Goal: Transaction & Acquisition: Subscribe to service/newsletter

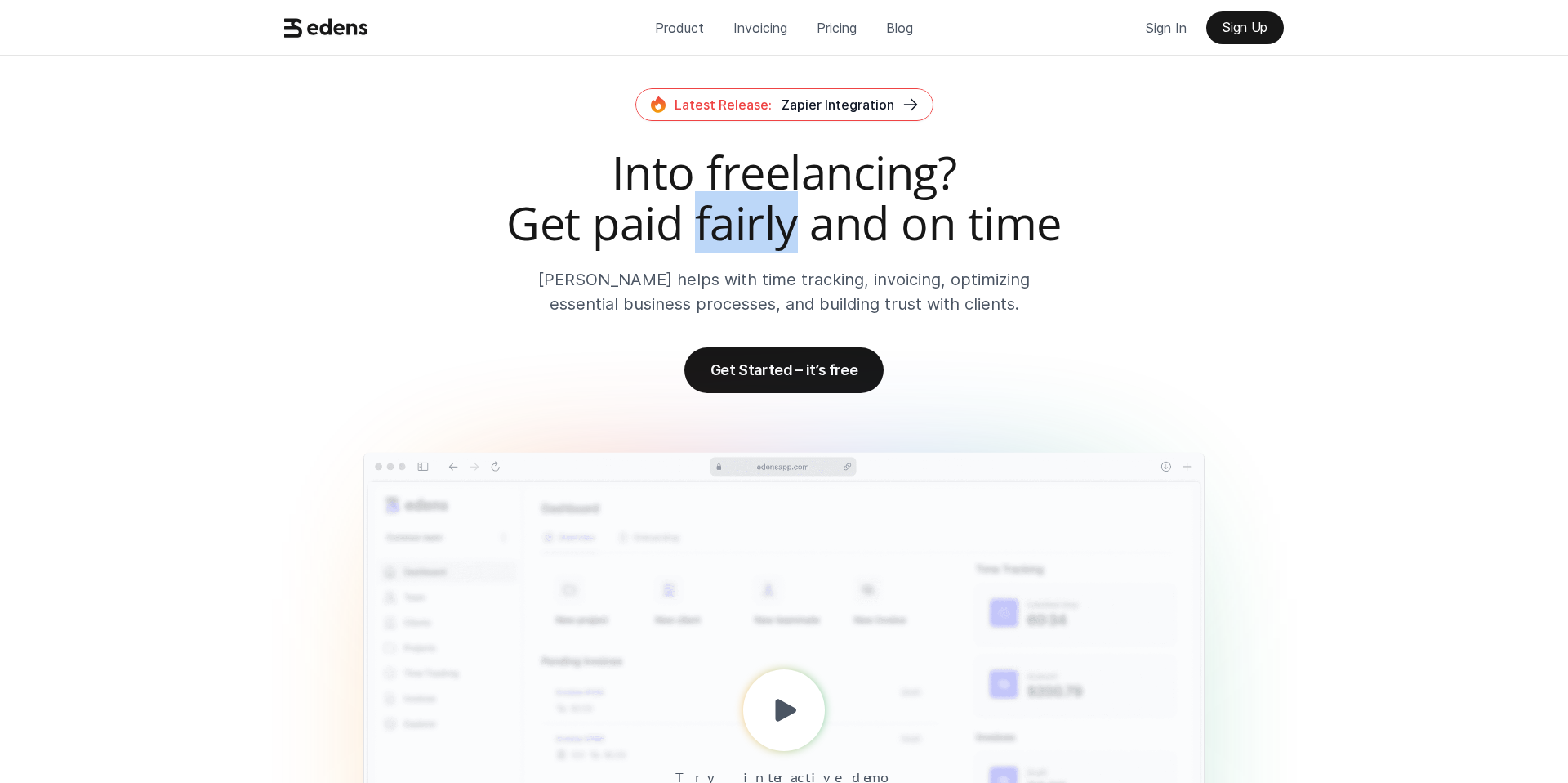
click at [743, 213] on h2 "Into freelancing? Get paid fairly and on time" at bounding box center [784, 197] width 1012 height 101
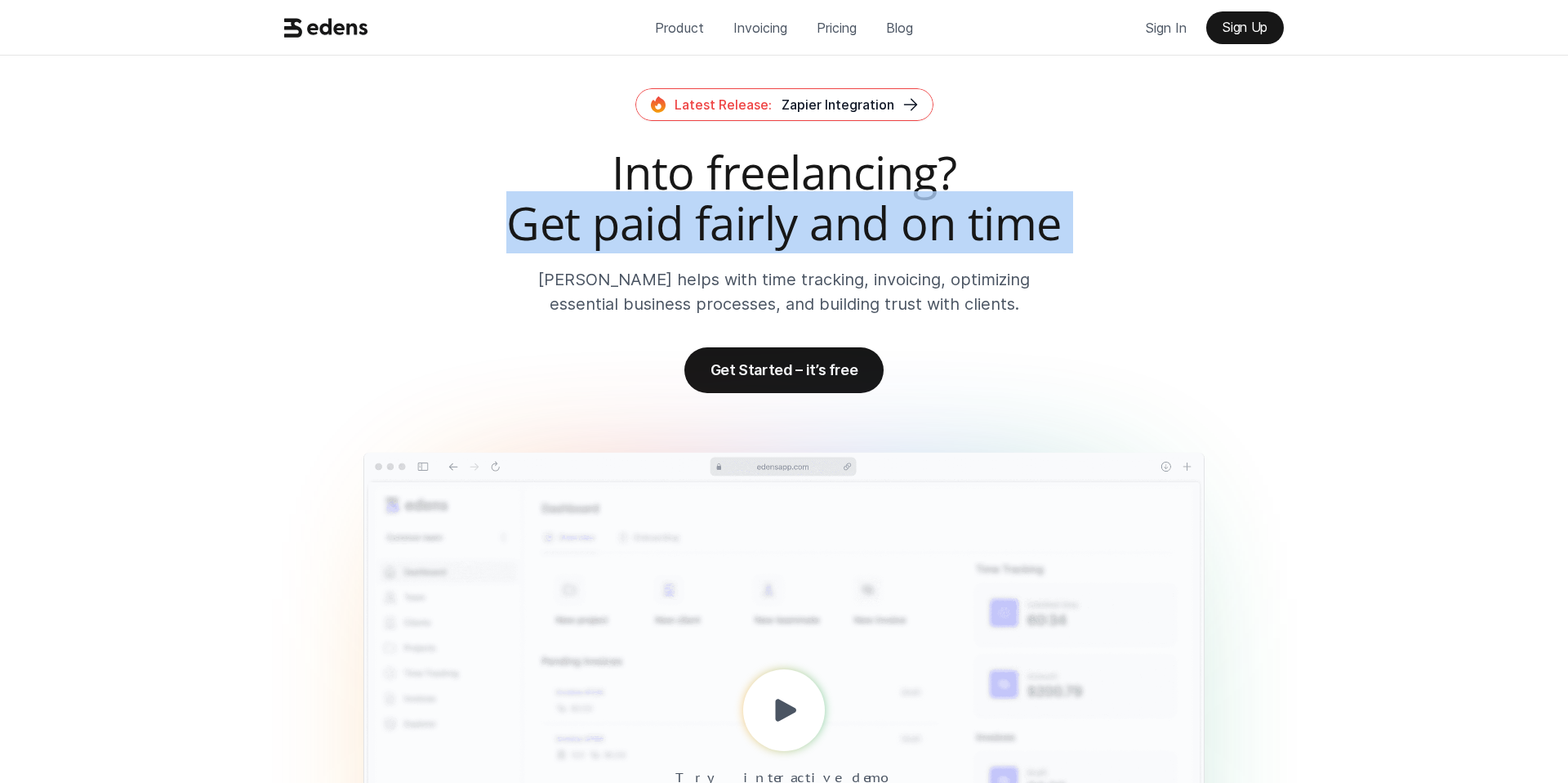
click at [712, 289] on p "[PERSON_NAME] helps with time tracking, invoicing, optimizing essential busines…" at bounding box center [784, 292] width 555 height 49
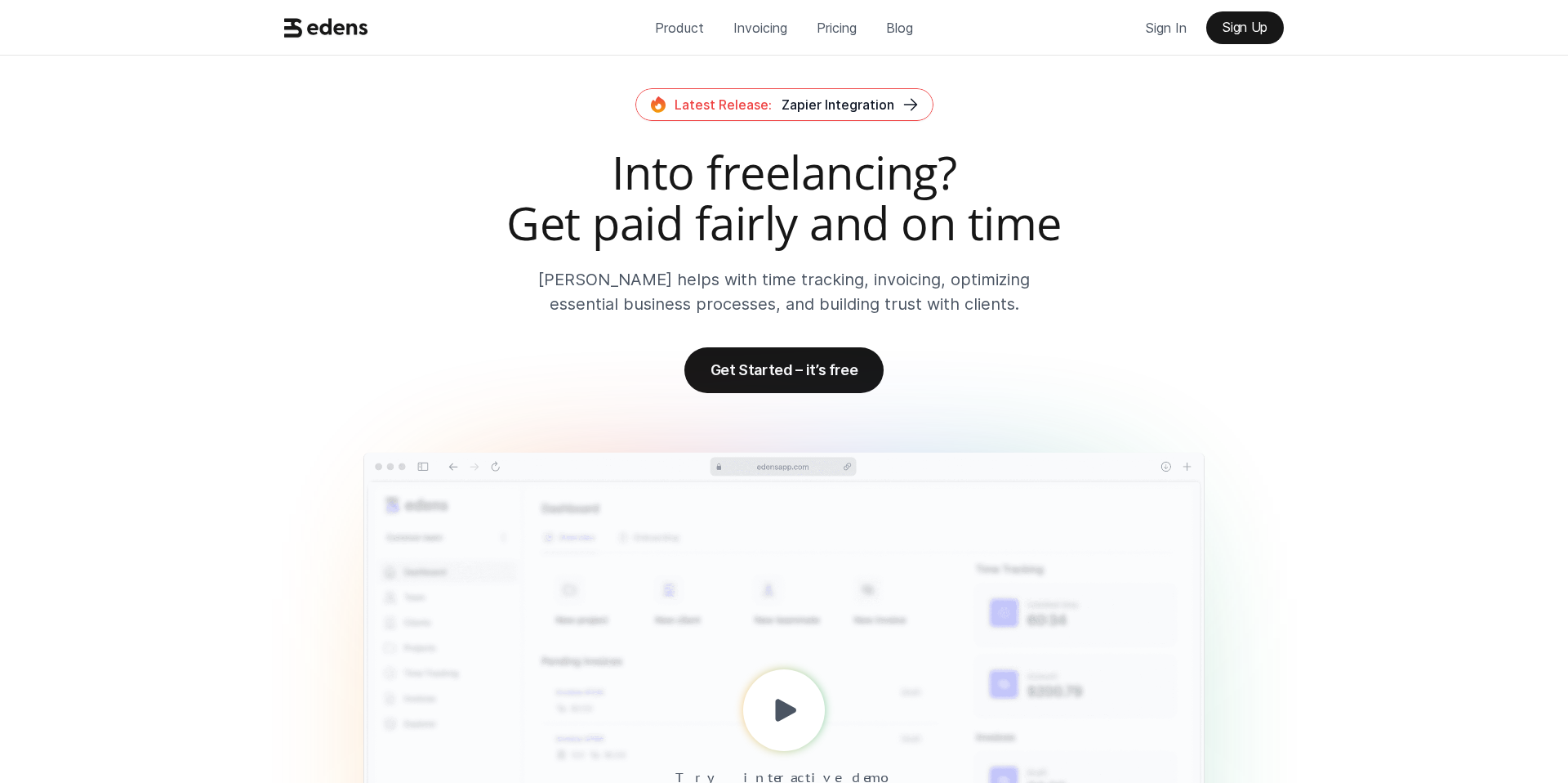
click at [712, 289] on p "[PERSON_NAME] helps with time tracking, invoicing, optimizing essential busines…" at bounding box center [784, 292] width 555 height 49
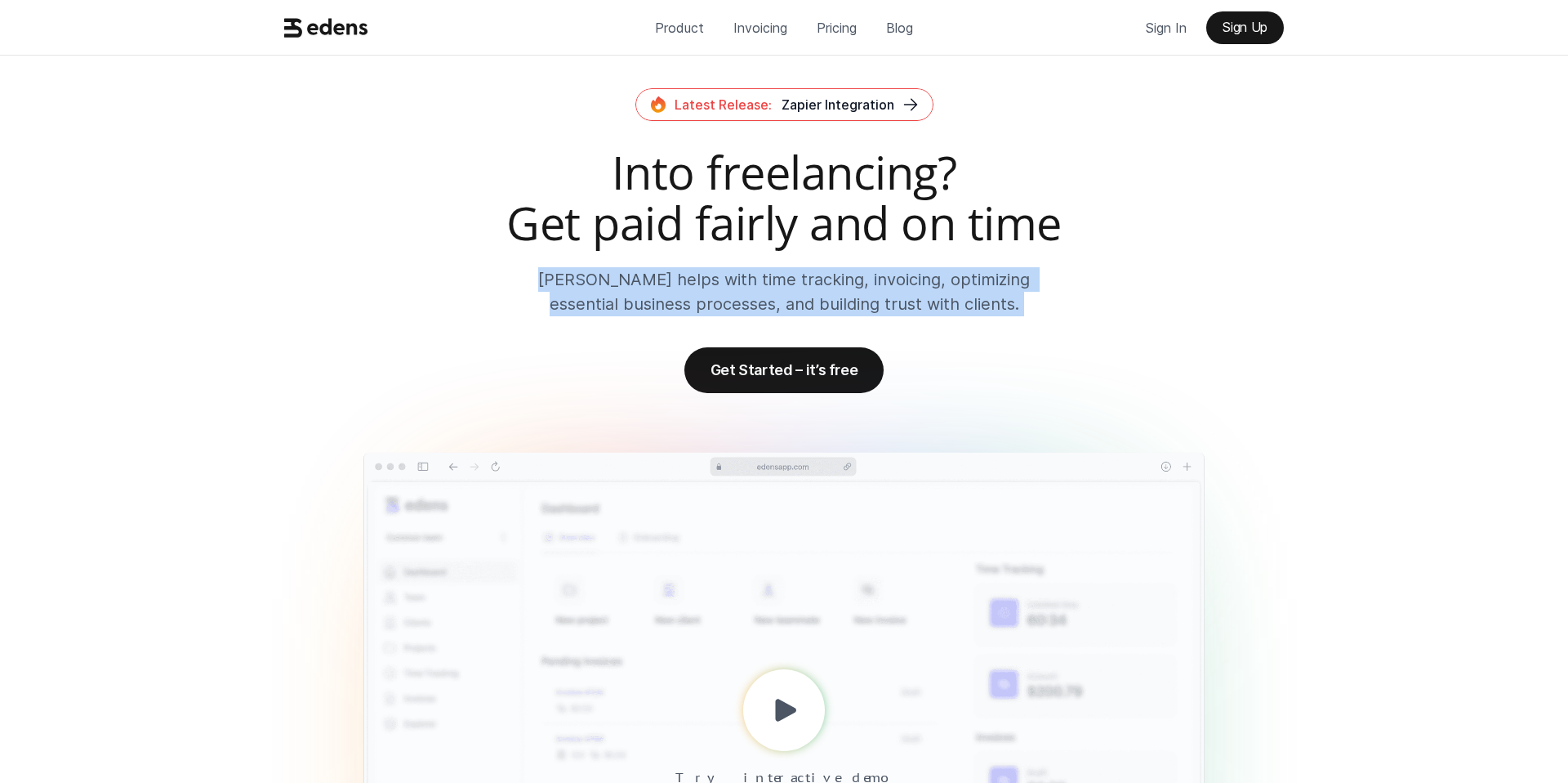
scroll to position [4136, 0]
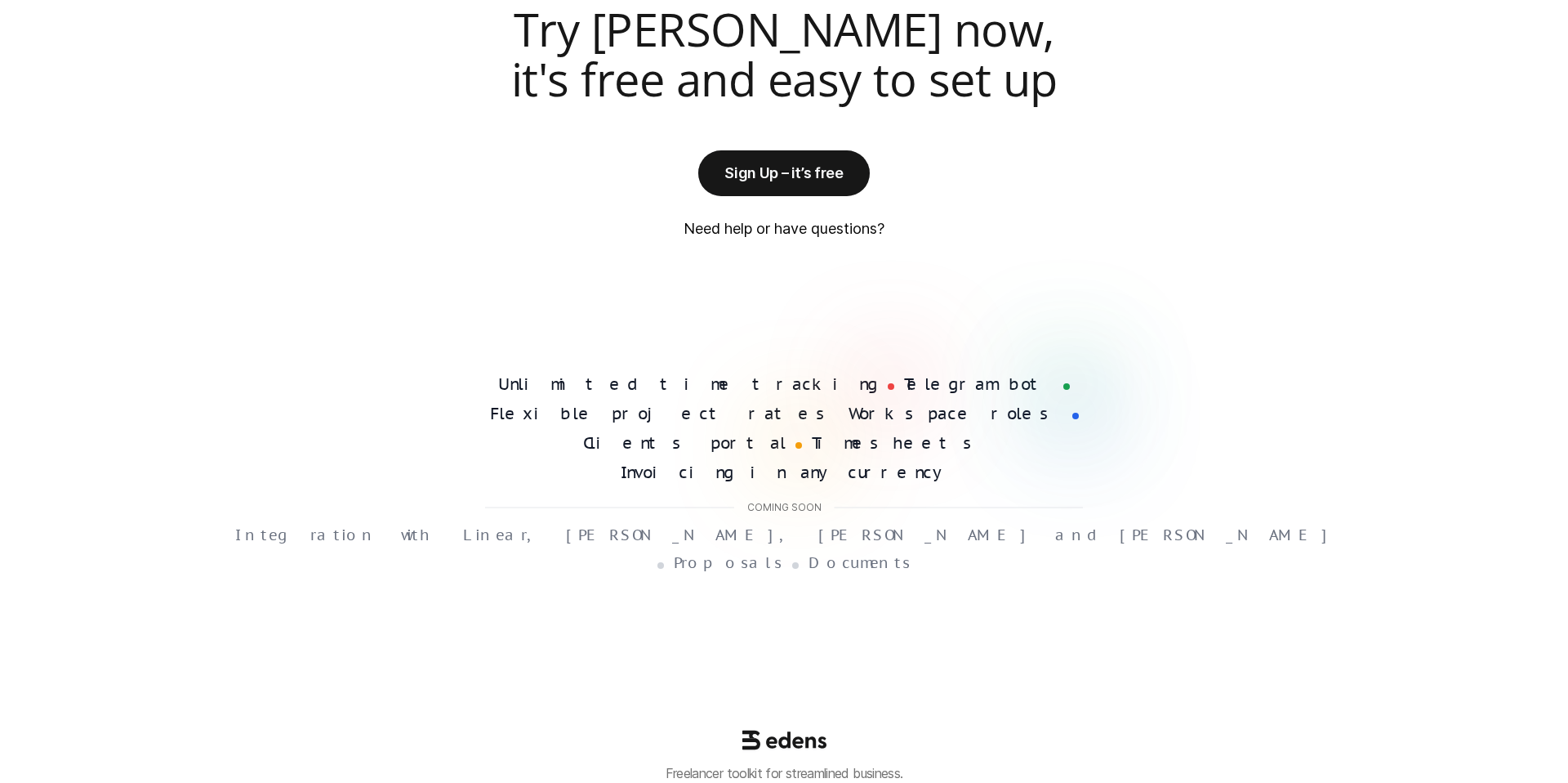
click at [821, 192] on link "Sign Up – it’s free" at bounding box center [783, 173] width 171 height 46
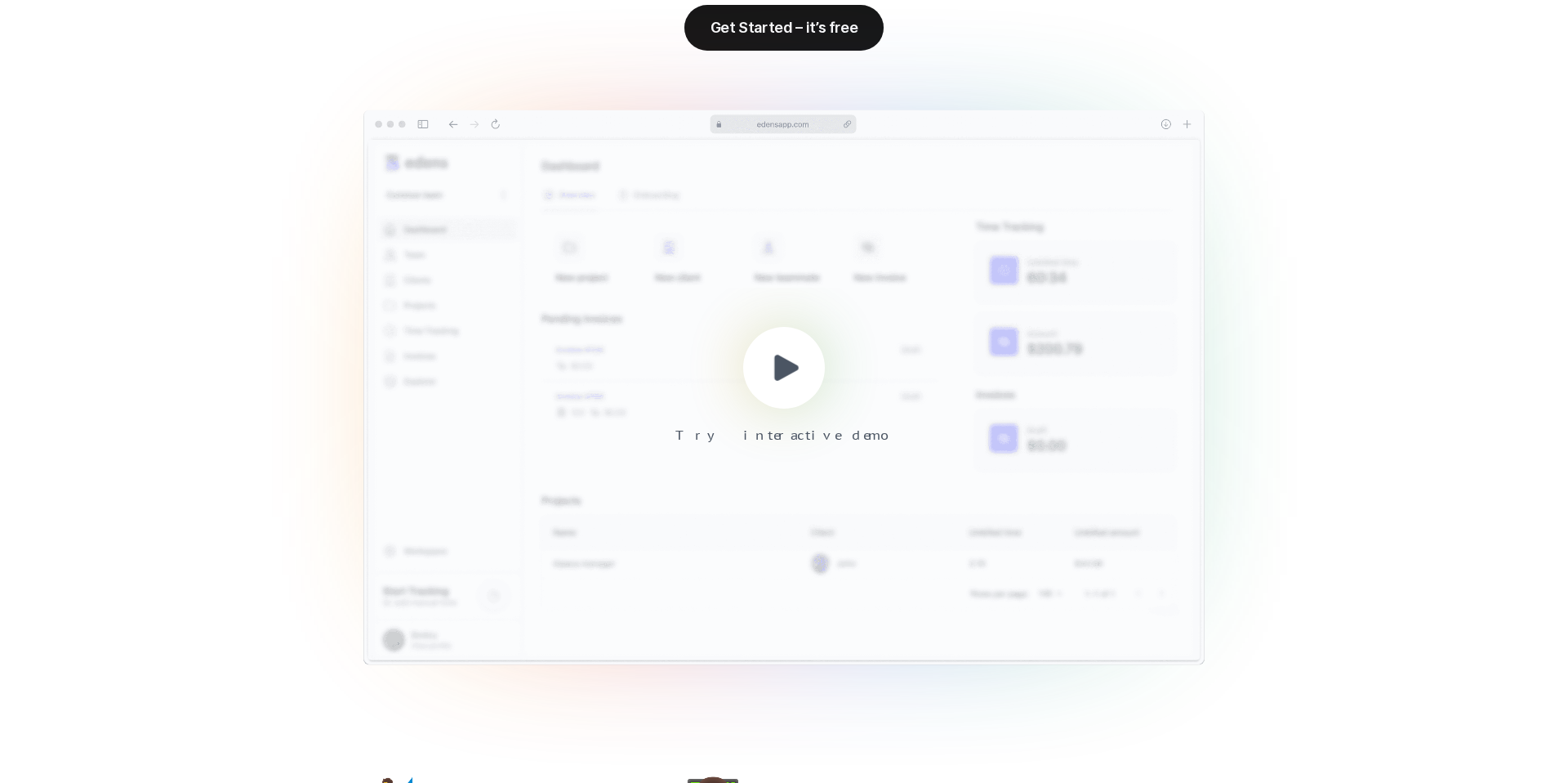
scroll to position [0, 0]
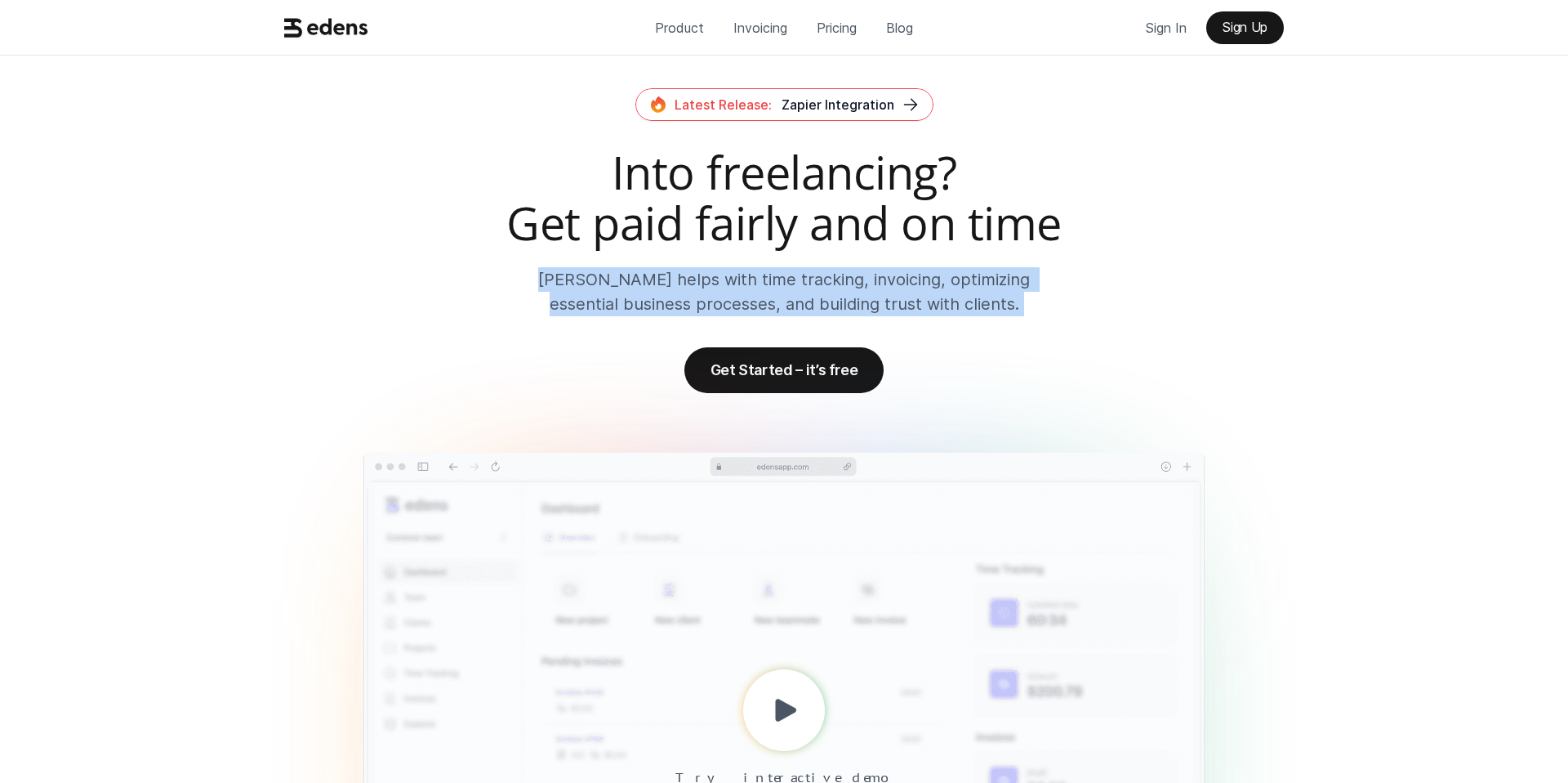
click at [777, 232] on h2 "Into freelancing? Get paid fairly and on time" at bounding box center [784, 197] width 1012 height 101
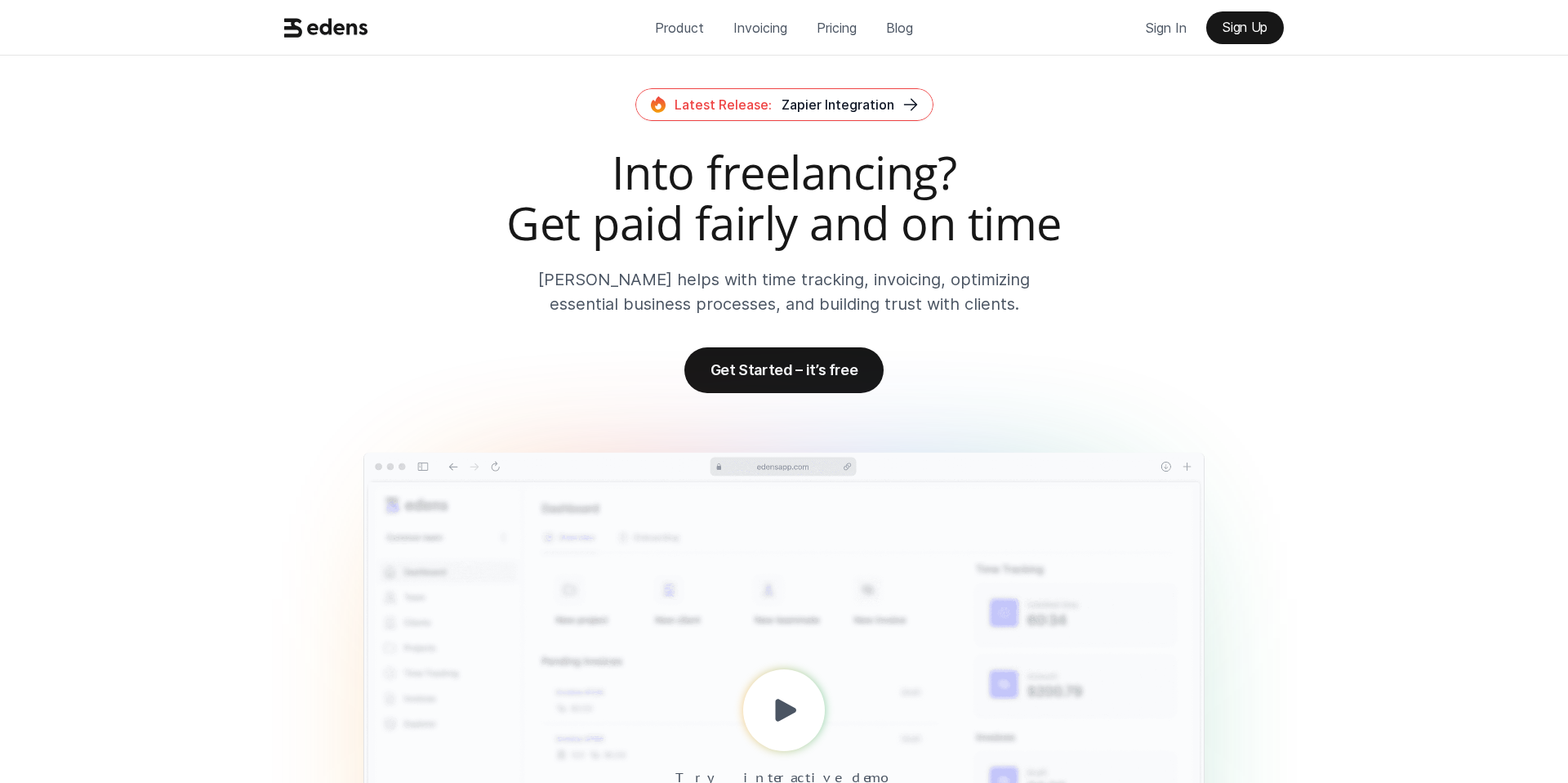
click at [777, 232] on h2 "Into freelancing? Get paid fairly and on time" at bounding box center [784, 197] width 1012 height 101
